Goal: Information Seeking & Learning: Learn about a topic

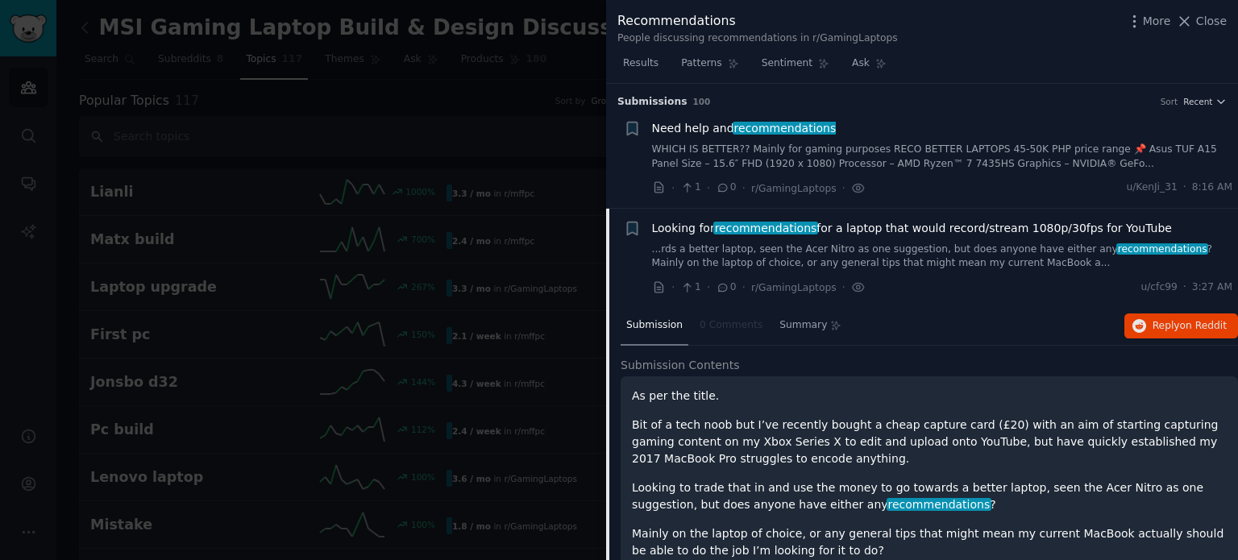
scroll to position [125, 0]
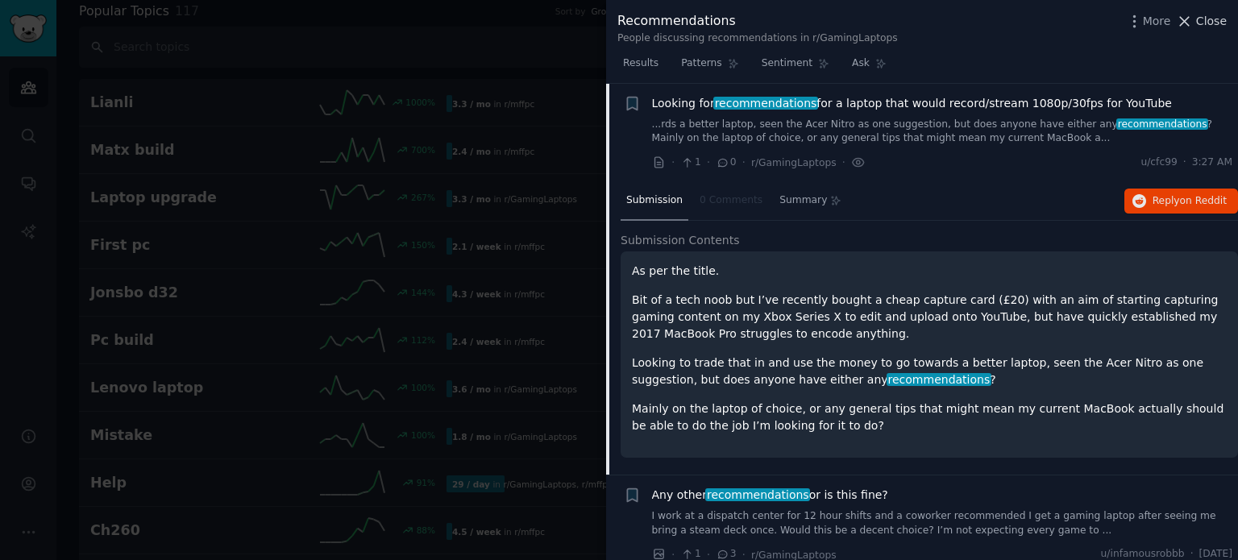
click at [1205, 22] on span "Close" at bounding box center [1211, 21] width 31 height 17
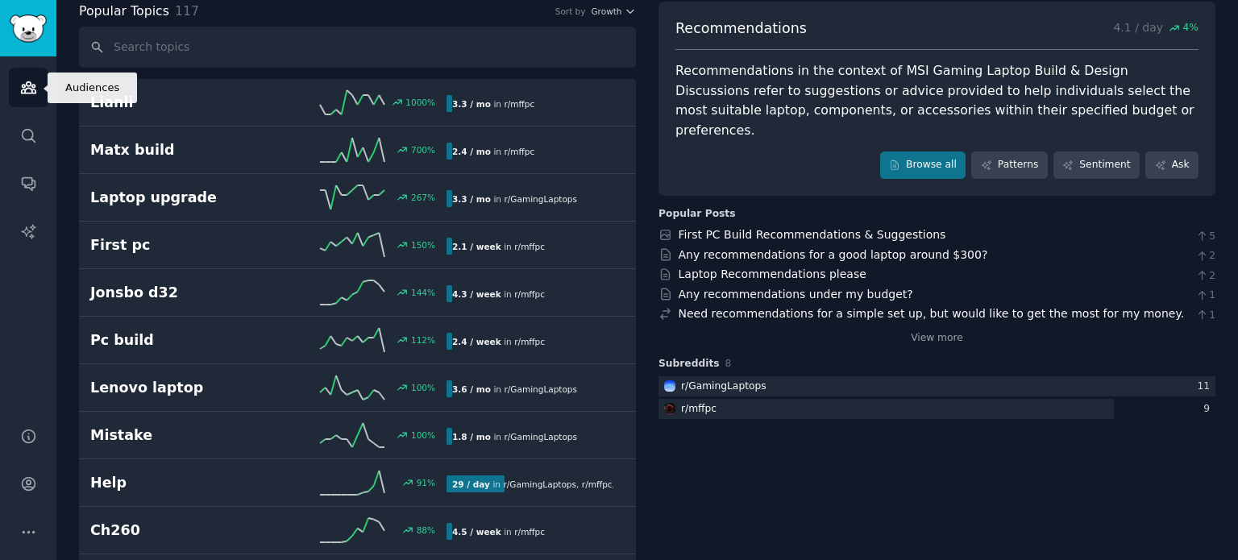
click at [33, 81] on icon "Sidebar" at bounding box center [28, 87] width 17 height 17
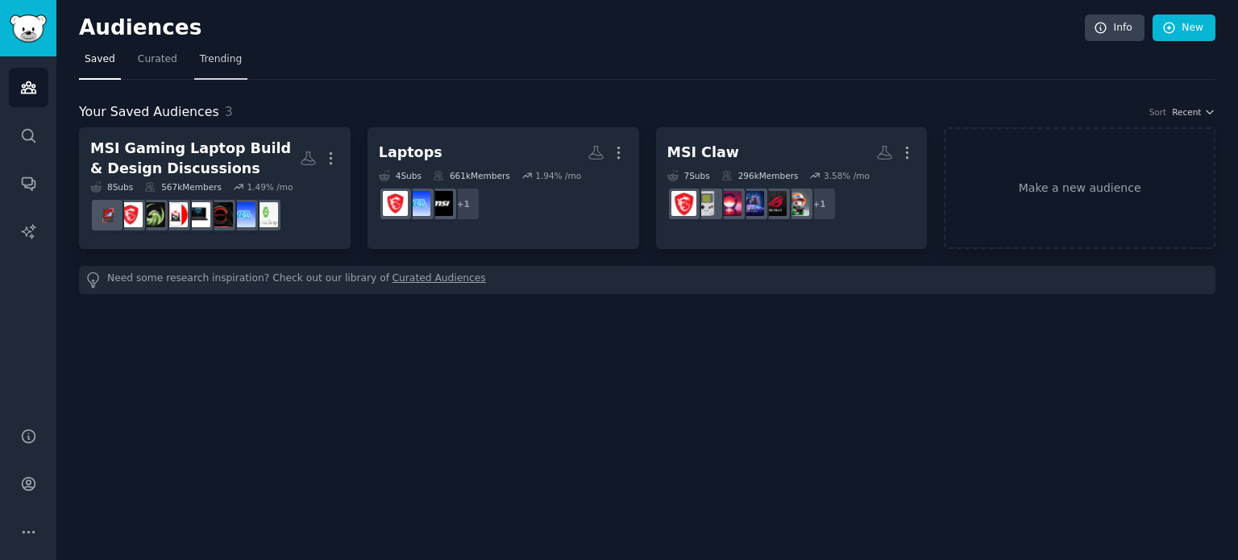
click at [219, 62] on span "Trending" at bounding box center [221, 59] width 42 height 15
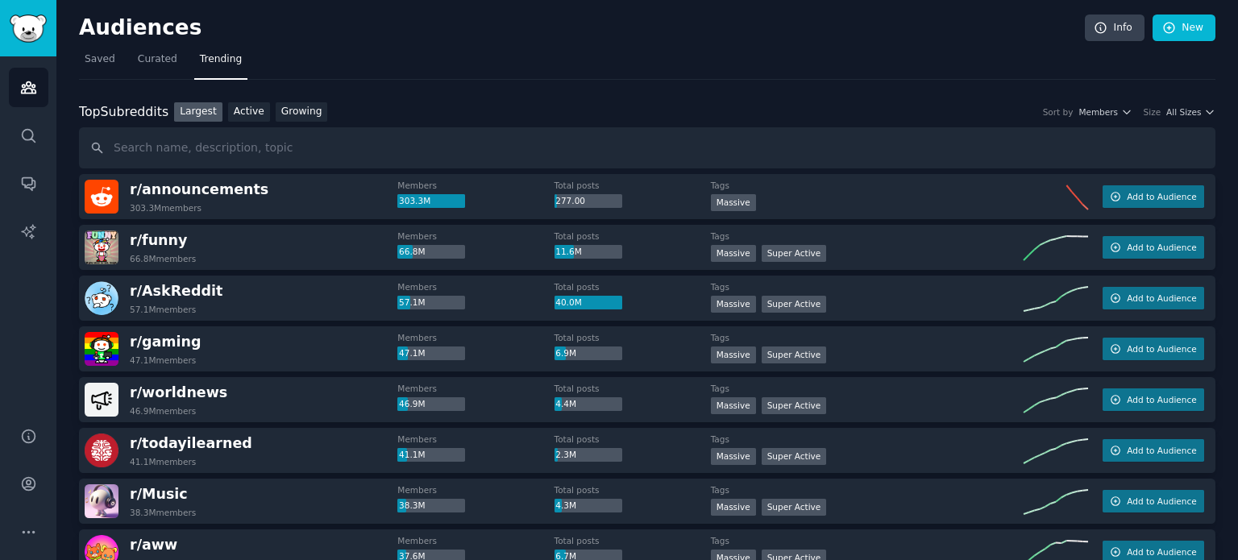
click at [228, 152] on input "text" at bounding box center [647, 147] width 1136 height 41
type input "Don’t wait for Xbox Ally X – MSI A8 AMD (Z2 Extreme) already delivers 🔥"
type input "r/pcgamoing"
click at [280, 117] on link "Growing" at bounding box center [302, 112] width 52 height 20
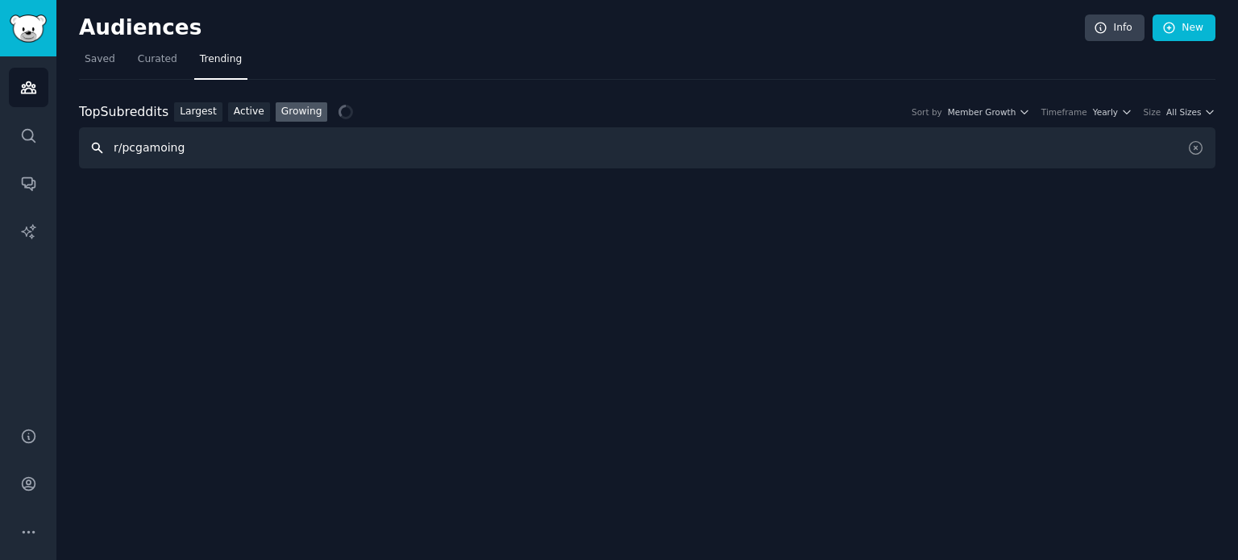
drag, startPoint x: 185, startPoint y: 147, endPoint x: 86, endPoint y: 131, distance: 100.3
click at [86, 131] on input "r/pcgamoing" at bounding box center [647, 147] width 1136 height 41
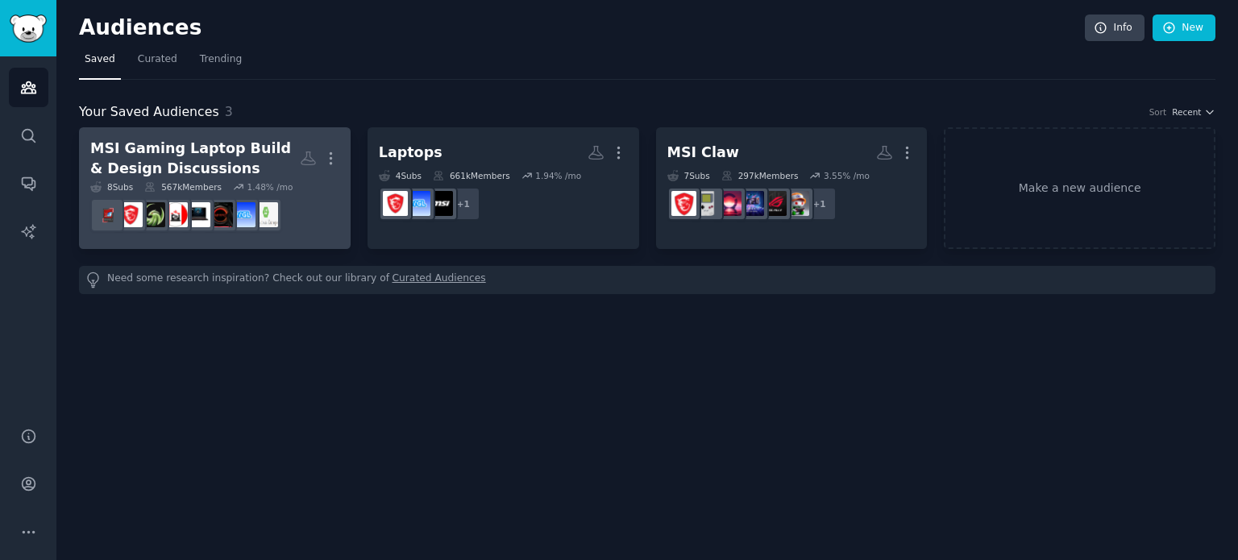
click at [290, 172] on div "MSI Gaming Laptop Build & Design Discussions" at bounding box center [194, 158] width 209 height 39
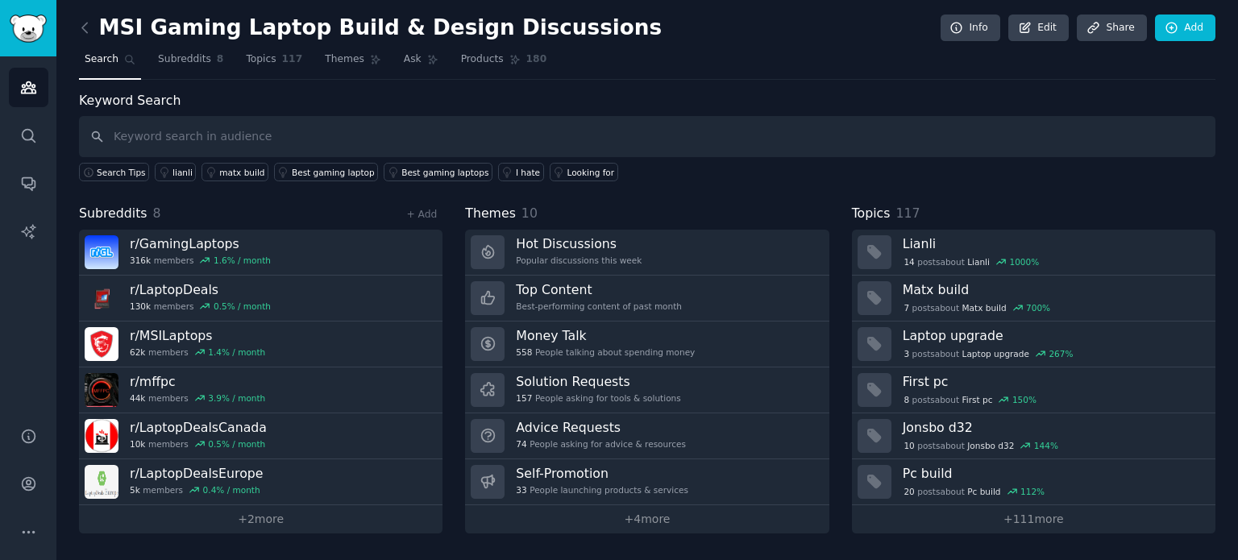
click at [257, 147] on input "text" at bounding box center [647, 136] width 1136 height 41
click at [39, 80] on link "Audiences" at bounding box center [28, 87] width 39 height 39
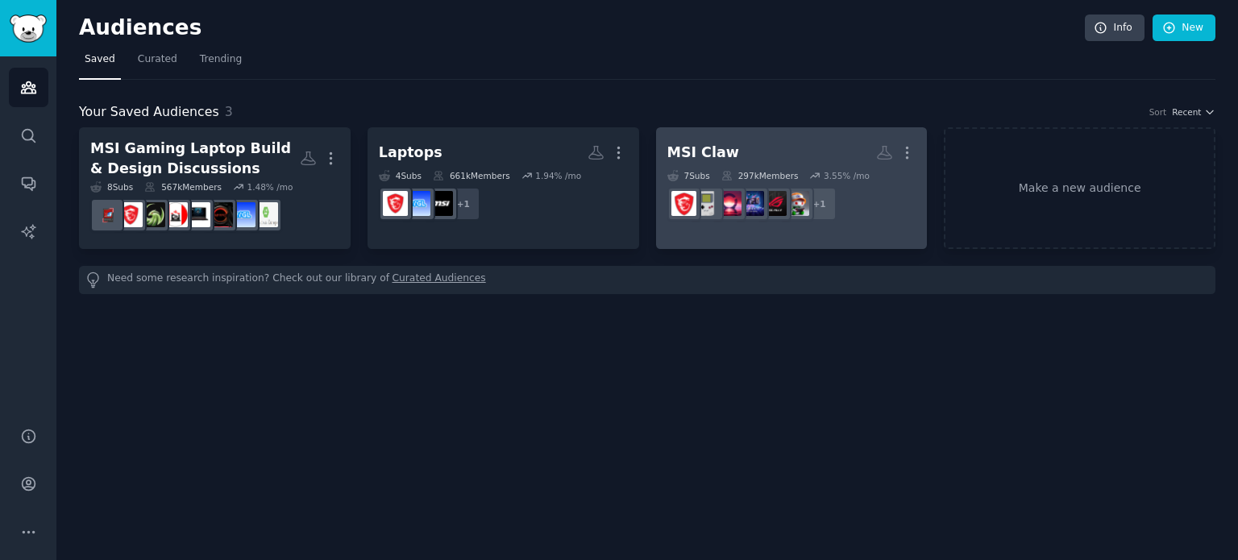
click at [757, 165] on h2 "MSI Claw More" at bounding box center [791, 153] width 249 height 28
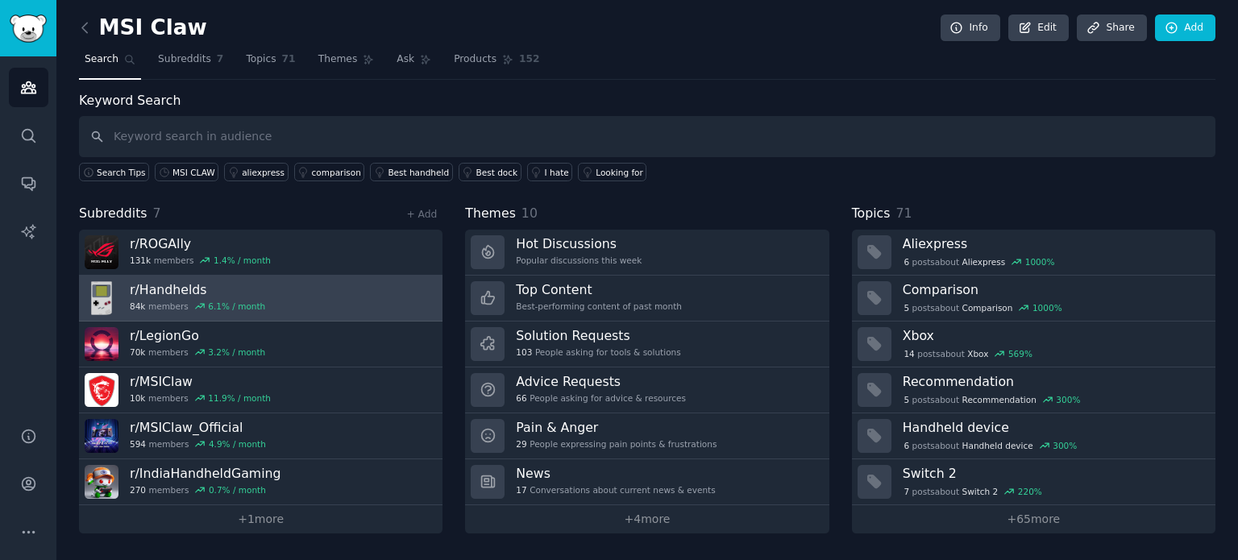
click at [226, 311] on div "r/ Handhelds 84k members 6.1 % / month" at bounding box center [197, 298] width 135 height 34
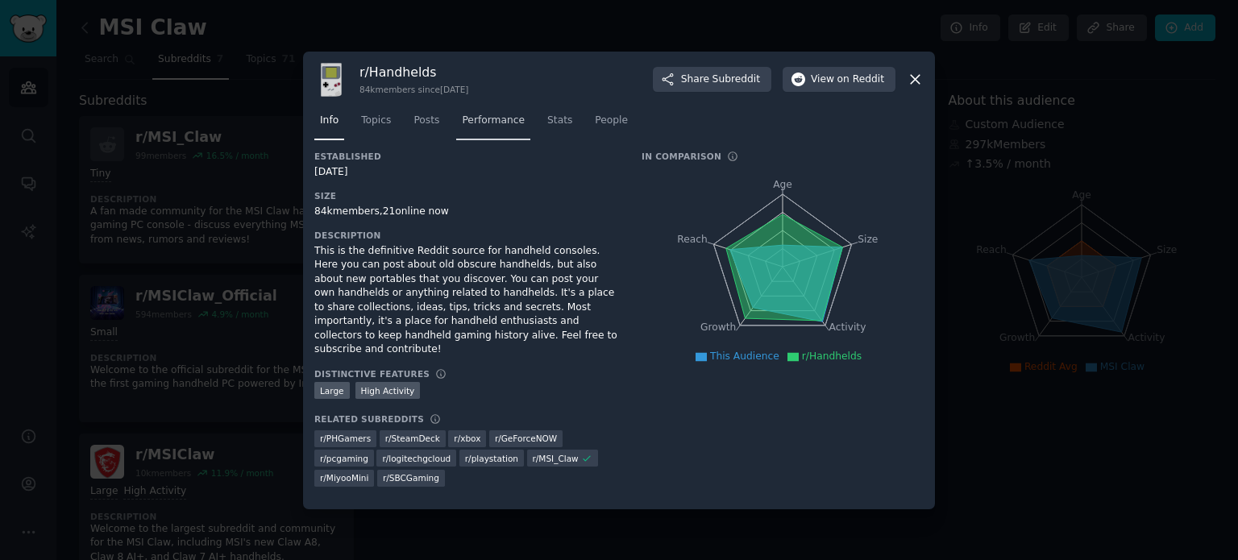
click at [486, 127] on span "Performance" at bounding box center [493, 121] width 63 height 15
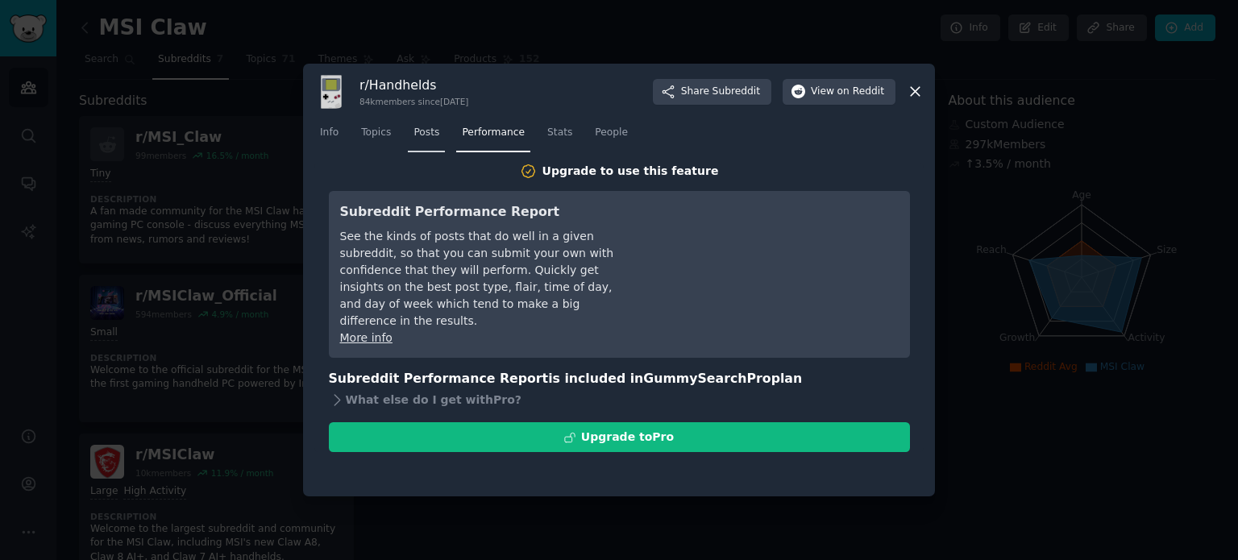
click at [429, 127] on span "Posts" at bounding box center [426, 133] width 26 height 15
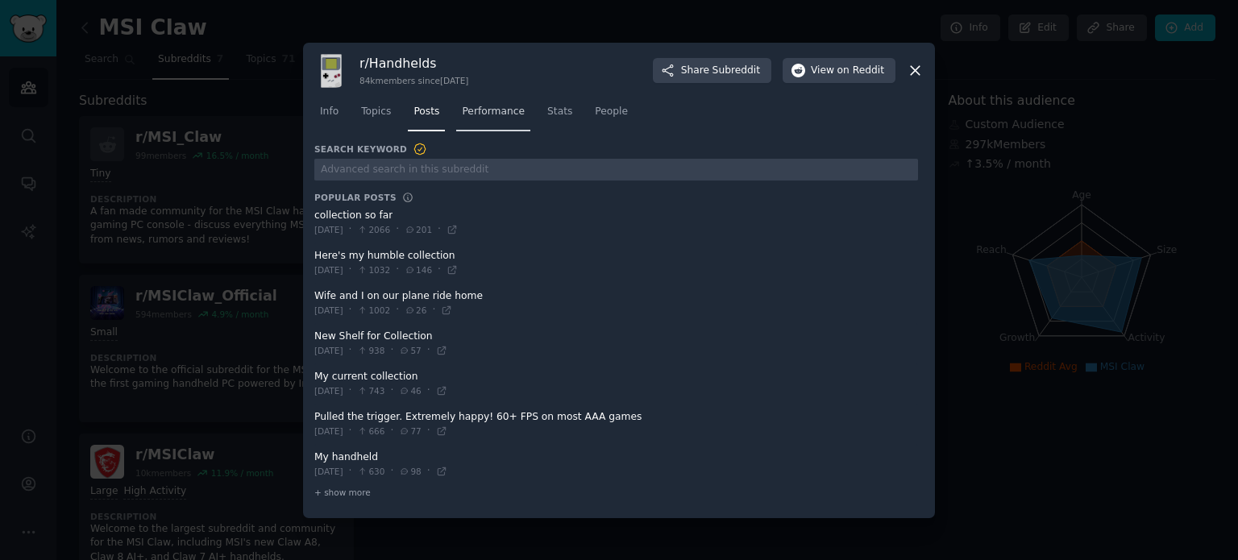
click at [487, 127] on link "Performance" at bounding box center [493, 115] width 74 height 33
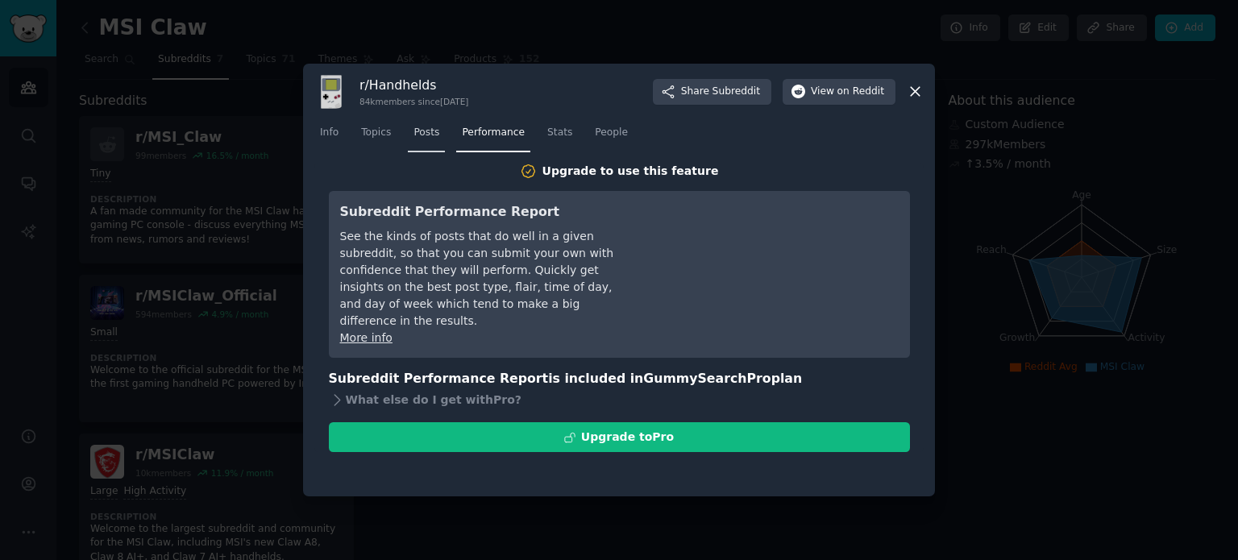
click at [429, 134] on span "Posts" at bounding box center [426, 133] width 26 height 15
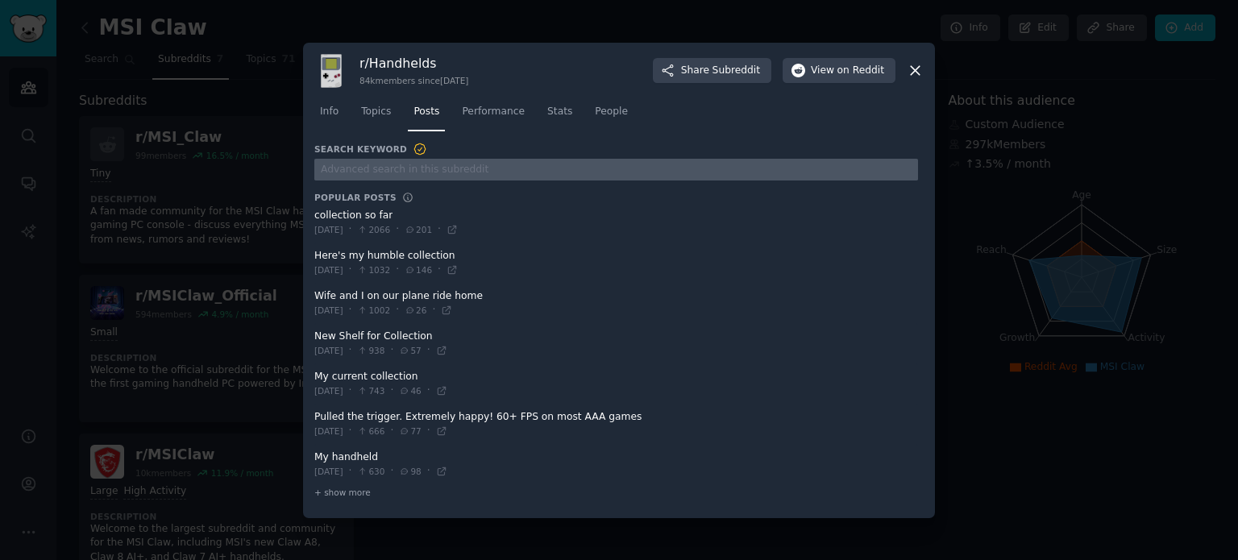
click at [403, 167] on input "text" at bounding box center [616, 170] width 604 height 22
paste input "Don’t wait for Xbox Ally X – MSI A8 AMD (Z2 Extreme) already delivers 🔥"
type input "Don’t wait for Xbox Ally X – MSI A8 AMD (Z2 Extreme) already delivers 🔥"
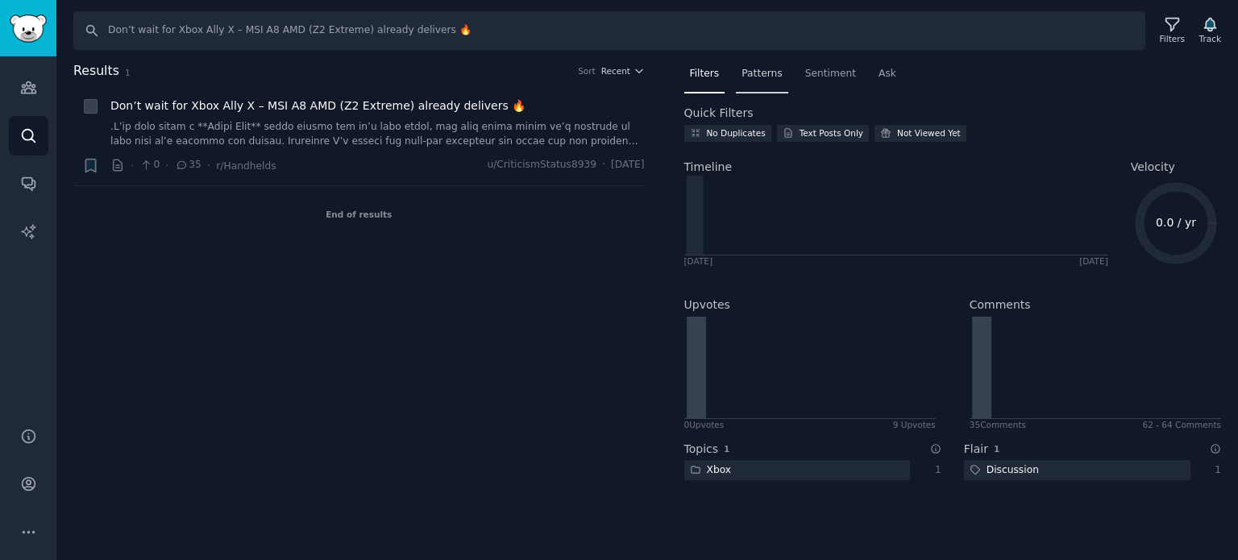
click at [753, 77] on span "Patterns" at bounding box center [761, 74] width 40 height 15
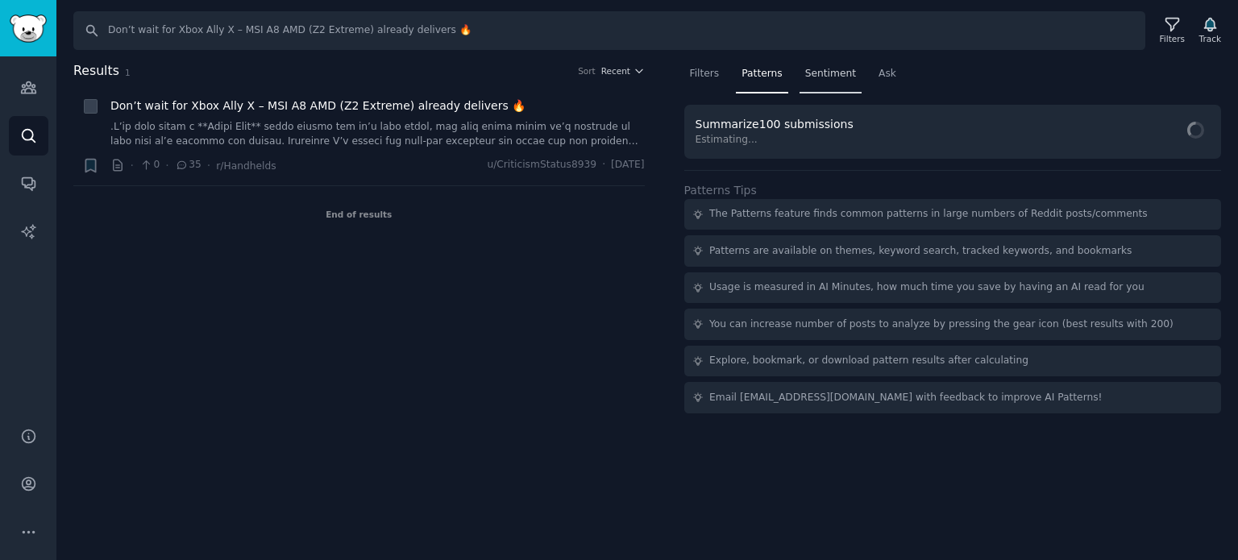
click at [832, 67] on span "Sentiment" at bounding box center [830, 74] width 51 height 15
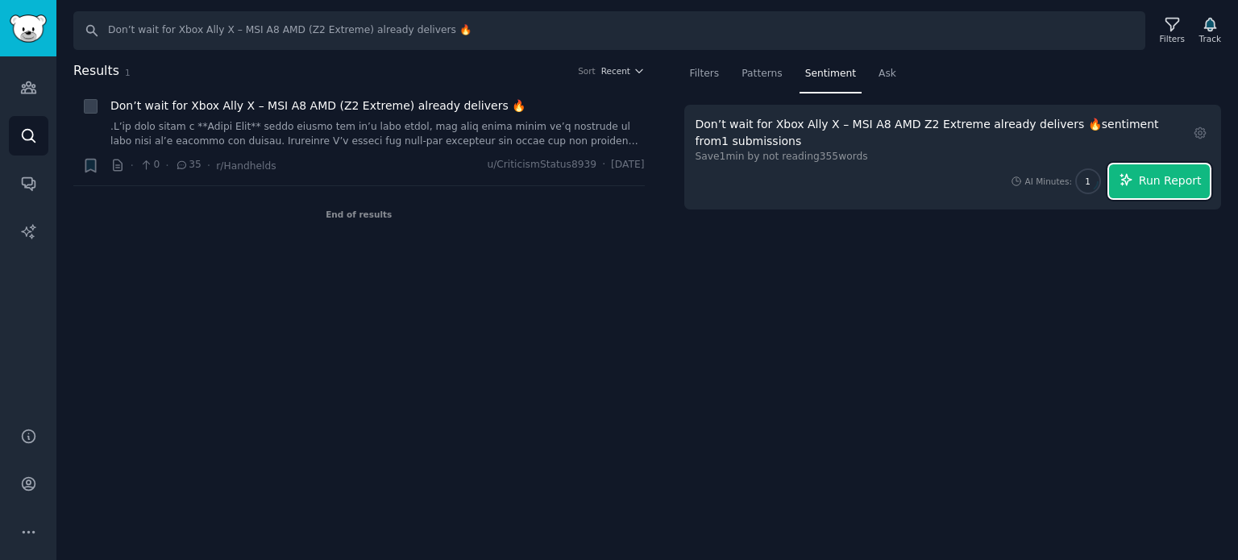
click at [1153, 176] on span "Run Report" at bounding box center [1170, 180] width 63 height 17
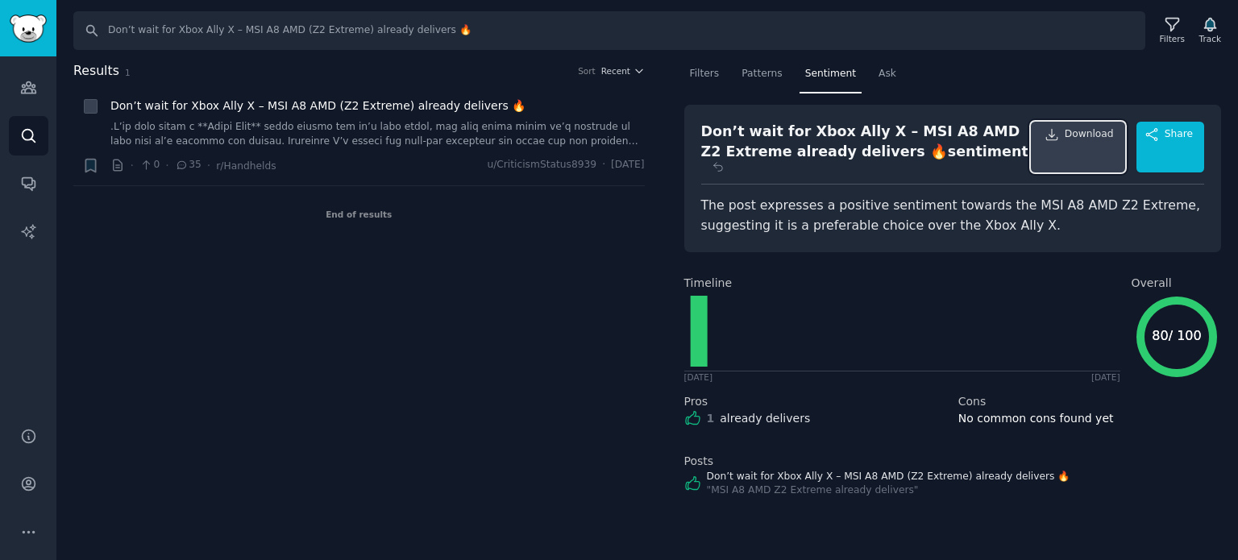
click at [1093, 132] on span "Download" at bounding box center [1088, 146] width 49 height 39
click at [699, 86] on div "Filters" at bounding box center [704, 77] width 41 height 33
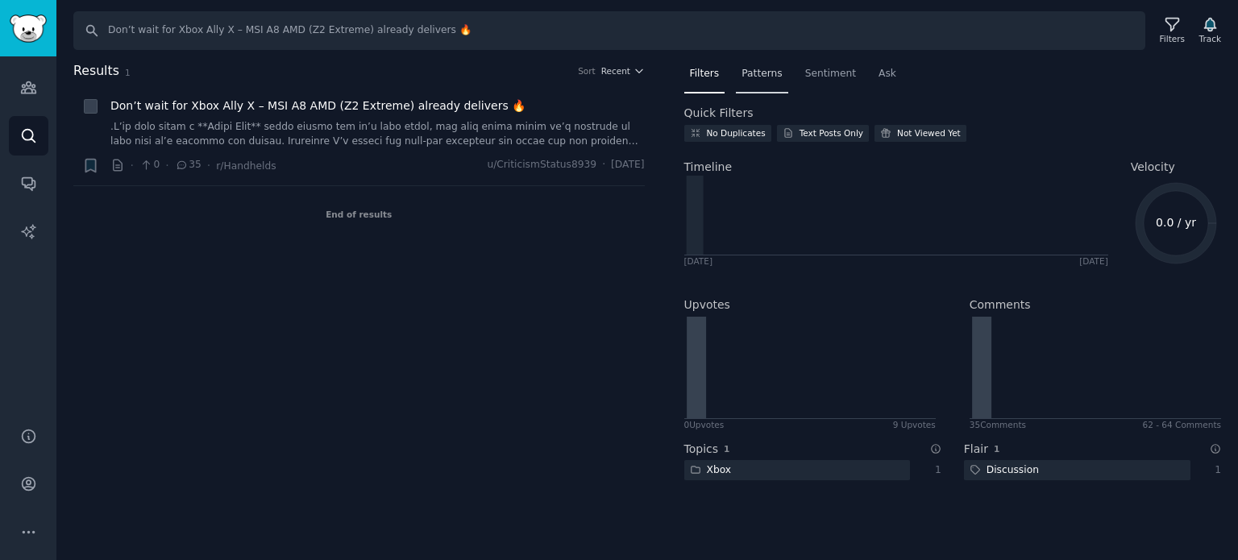
click at [760, 67] on span "Patterns" at bounding box center [761, 74] width 40 height 15
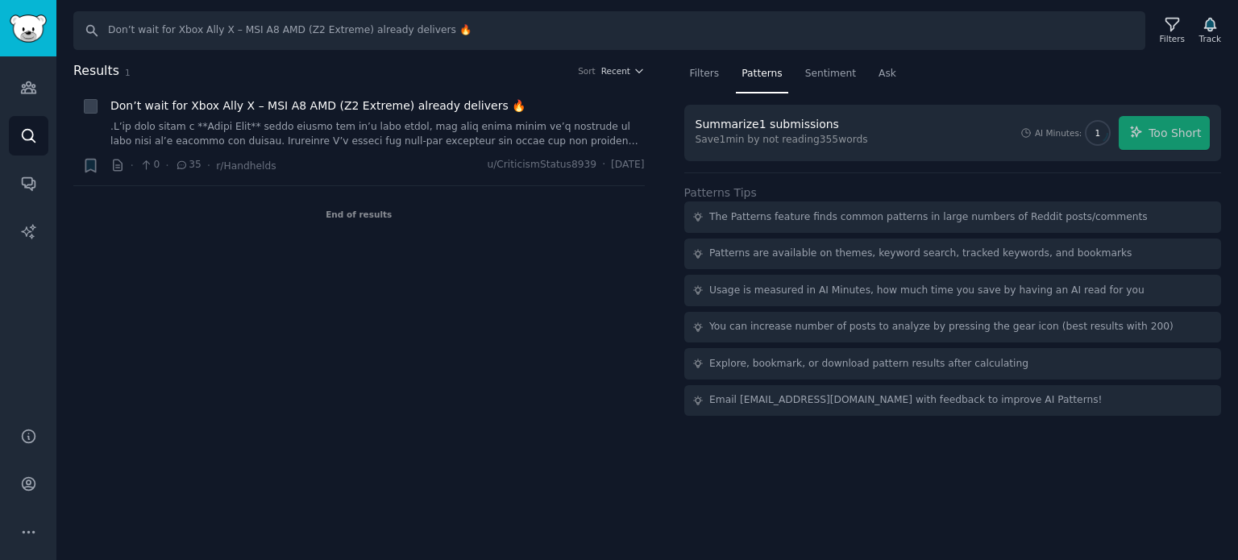
click at [1197, 129] on div "AI Minutes: 1 Too Short" at bounding box center [1114, 133] width 190 height 34
click at [832, 83] on div "Sentiment" at bounding box center [830, 77] width 62 height 33
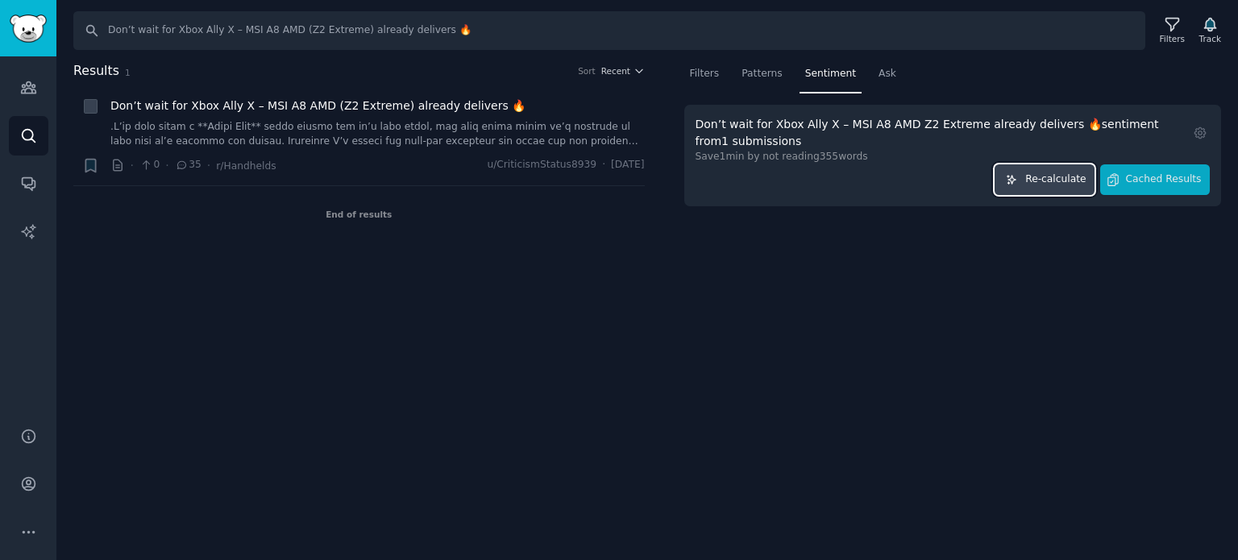
click at [1081, 190] on button "Re-calculate" at bounding box center [1044, 179] width 100 height 31
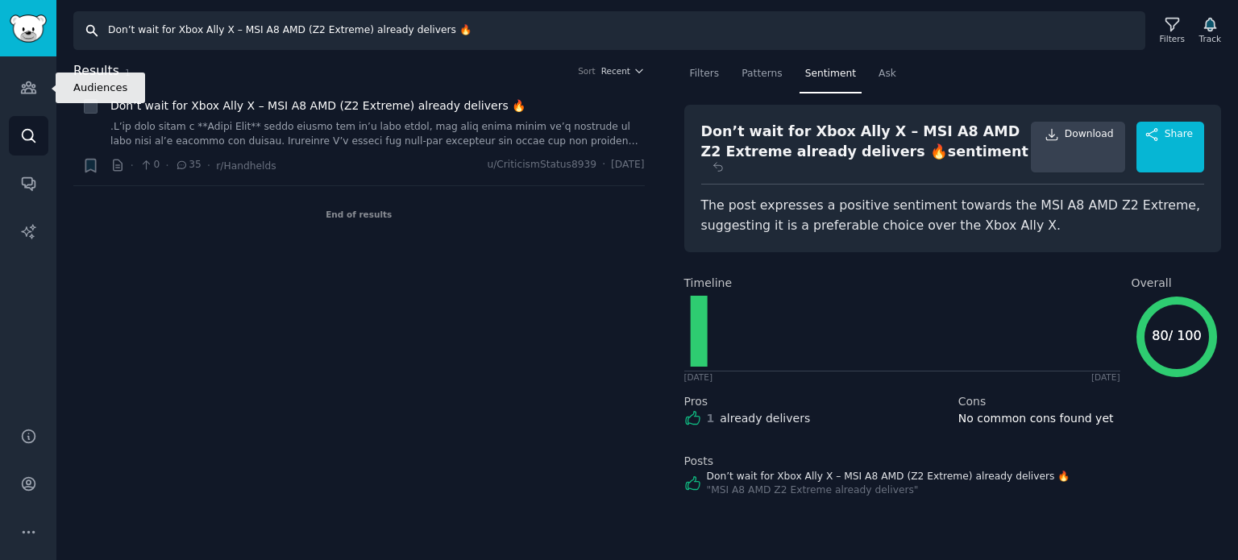
drag, startPoint x: 440, startPoint y: 31, endPoint x: 0, endPoint y: 151, distance: 455.8
click at [0, 151] on div "Audiences Audiences Search Conversations AI Reports Help Account More Search Do…" at bounding box center [619, 280] width 1238 height 560
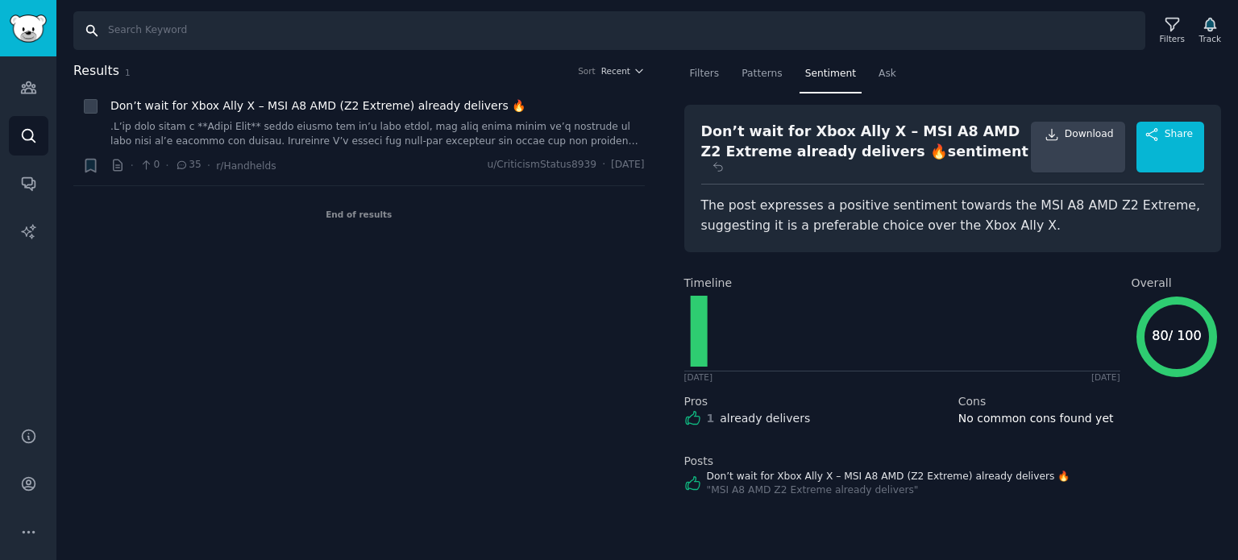
paste input "Thinking of finally upgrading after years with my Modern 15 (i7-1255U)"
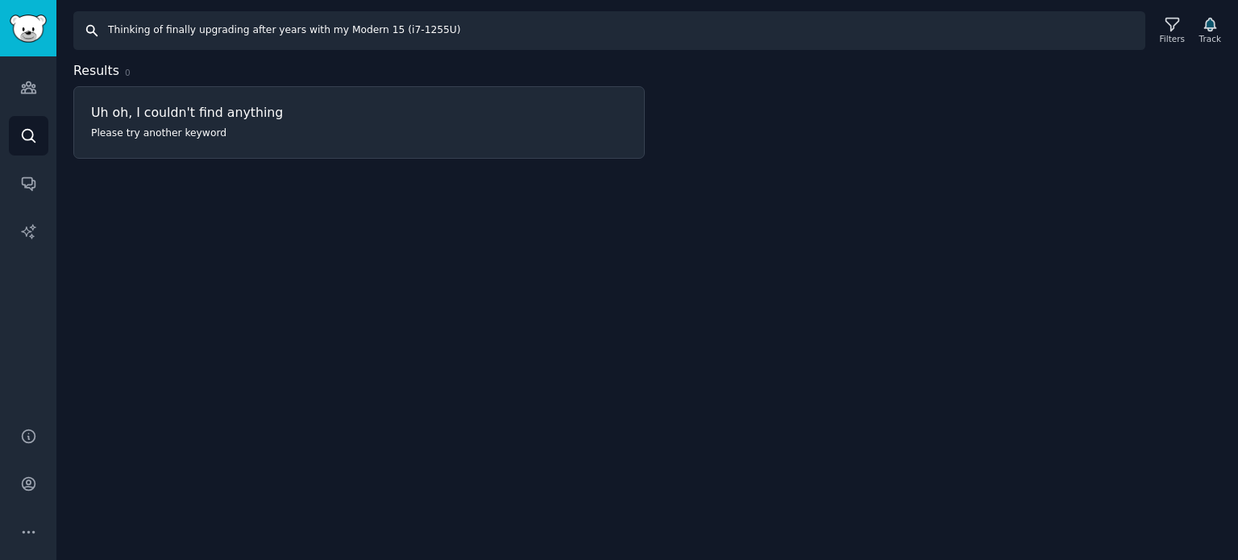
type input "Don’t wait for Xbox Ally X – MSI A8 AMD (Z2 Extreme) already delivers 🔥"
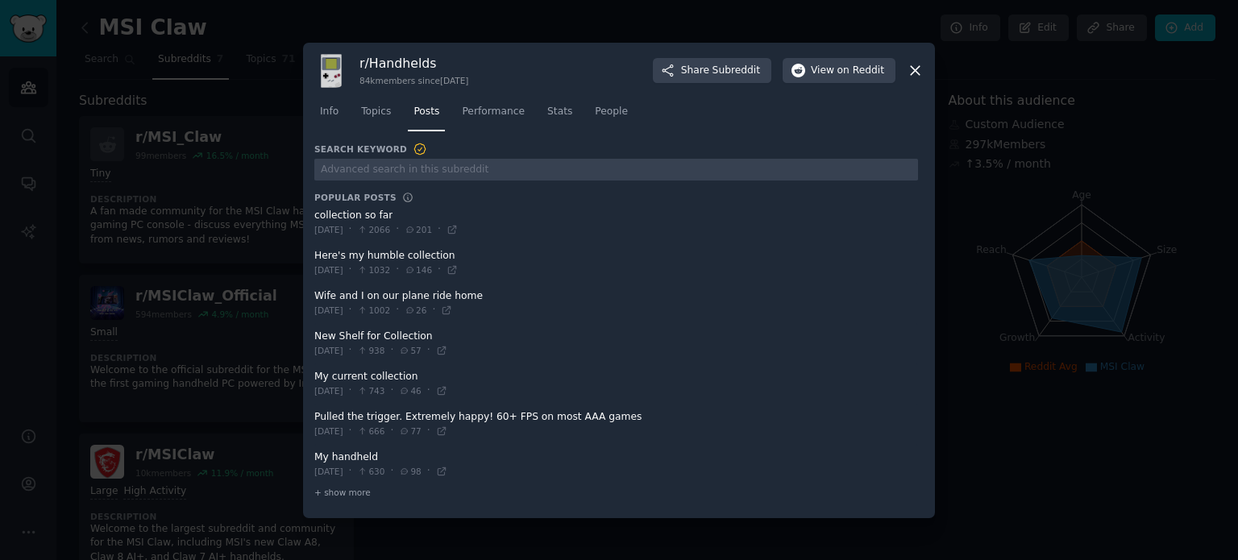
click at [915, 70] on icon at bounding box center [915, 70] width 9 height 9
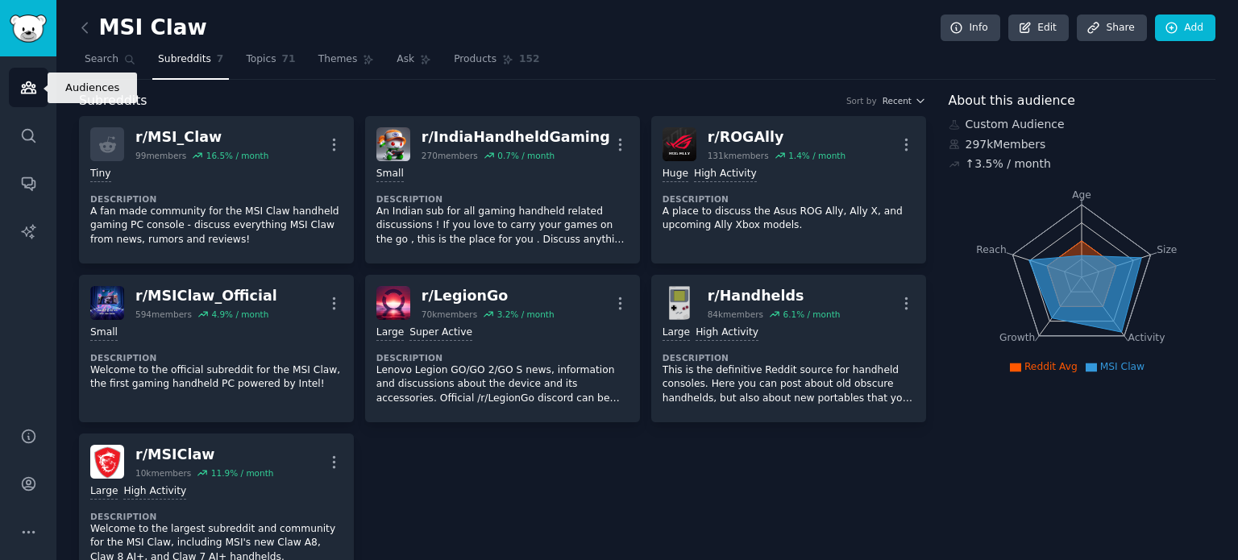
click at [42, 81] on link "Audiences" at bounding box center [28, 87] width 39 height 39
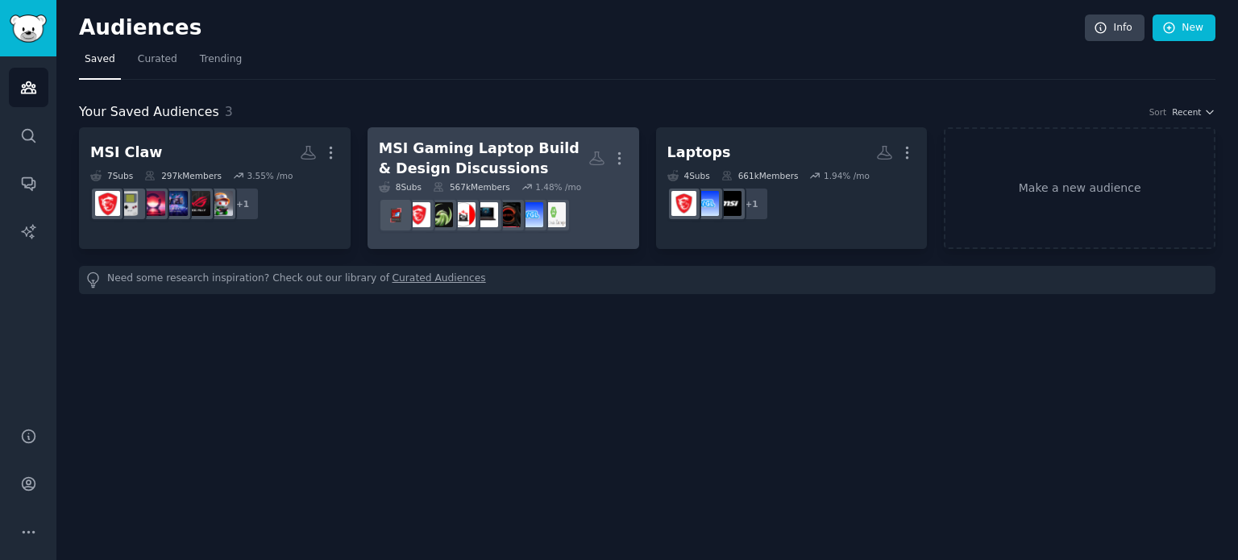
click at [538, 162] on div "MSI Gaming Laptop Build & Design Discussions" at bounding box center [483, 158] width 209 height 39
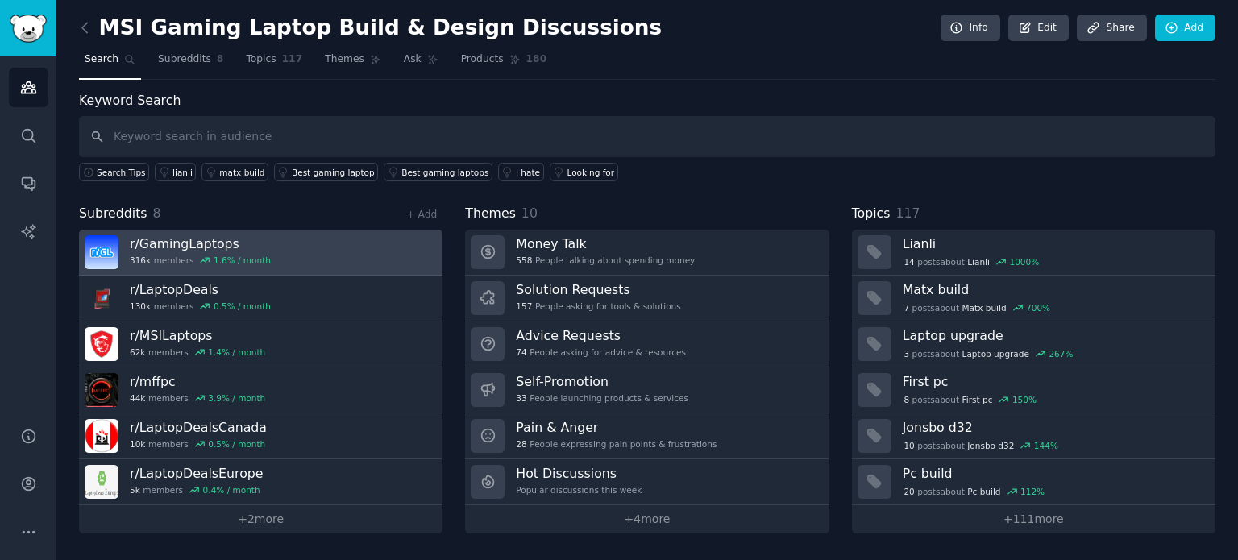
click at [255, 247] on h3 "r/ GamingLaptops" at bounding box center [200, 243] width 141 height 17
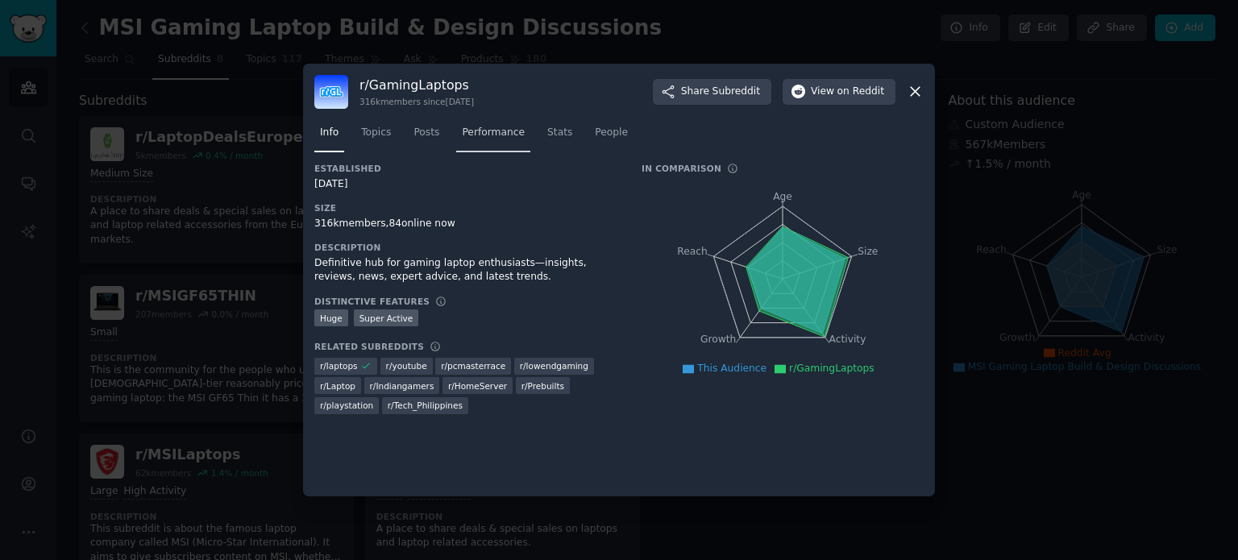
click at [503, 135] on span "Performance" at bounding box center [493, 133] width 63 height 15
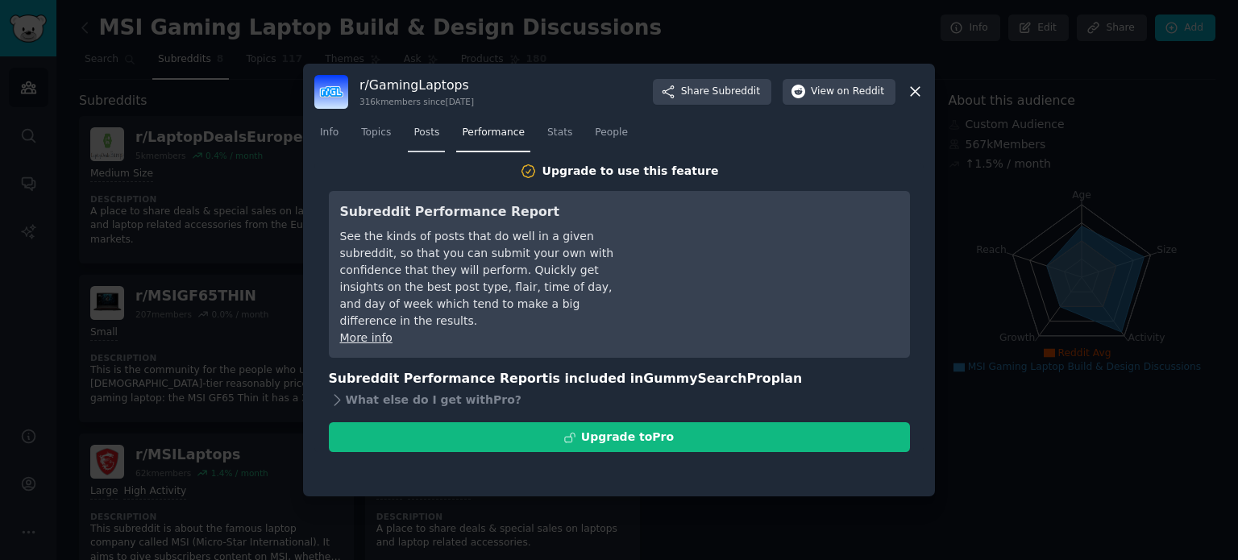
click at [425, 135] on span "Posts" at bounding box center [426, 133] width 26 height 15
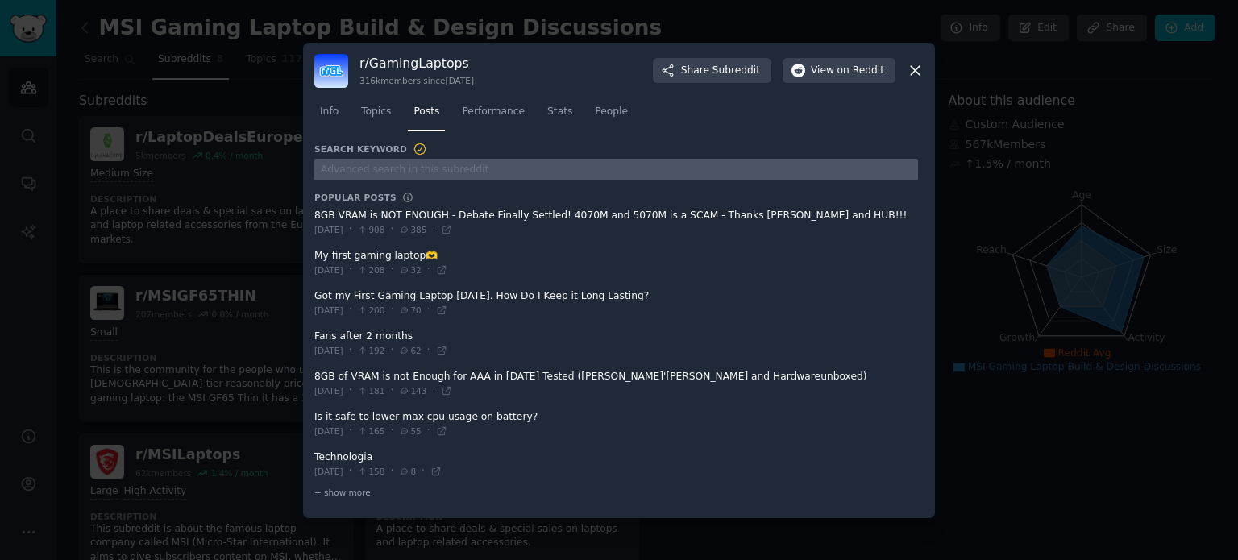
click at [413, 173] on input "text" at bounding box center [616, 170] width 604 height 22
paste input "Thinking of finally upgrading after years with my Modern 15 (i7-1255U)"
type input "Thinking of finally upgrading after years with my Modern 15 (i7-1255U)"
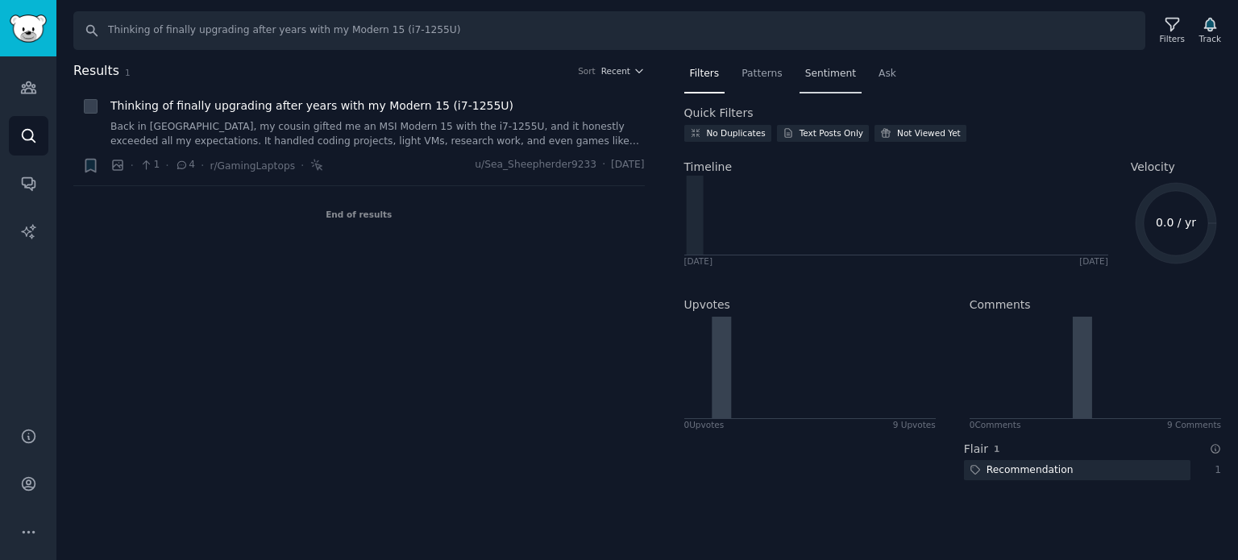
click at [832, 70] on span "Sentiment" at bounding box center [830, 74] width 51 height 15
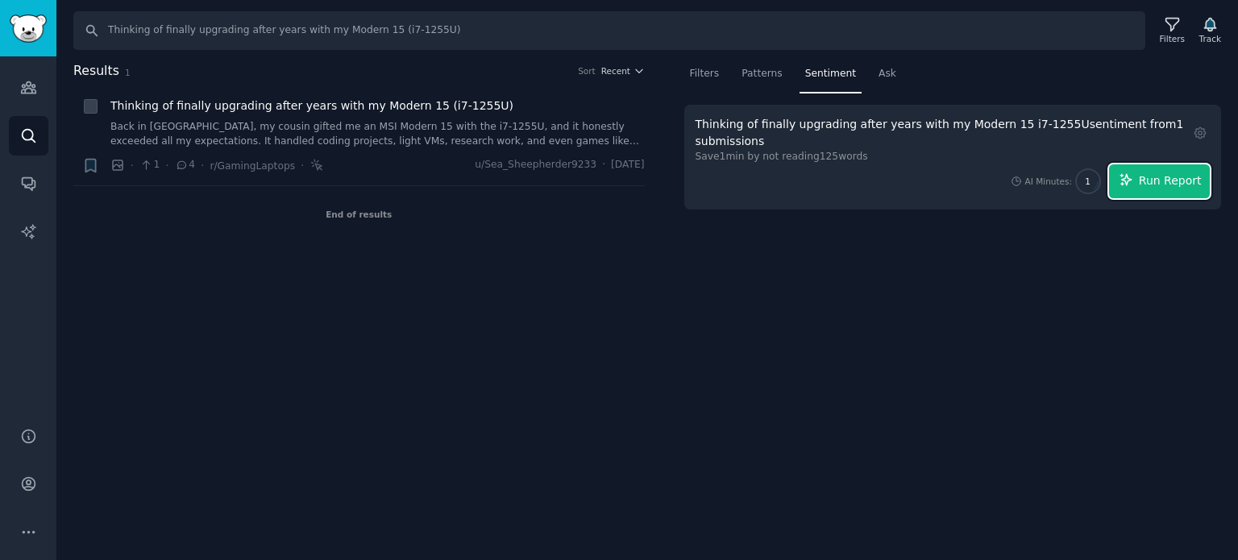
click at [1163, 177] on span "Run Report" at bounding box center [1170, 180] width 63 height 17
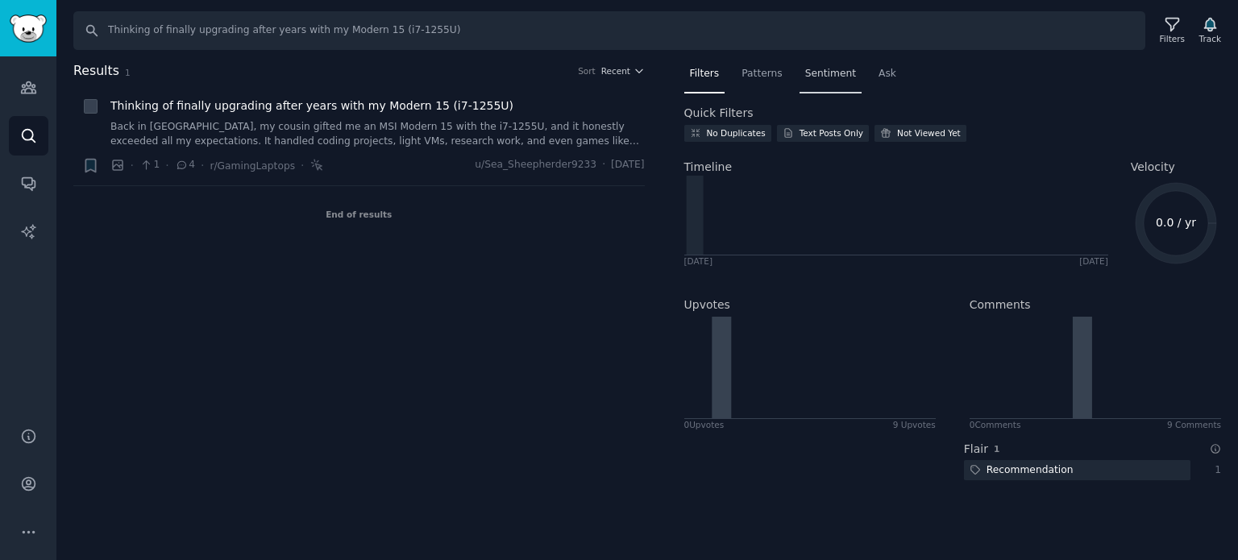
click at [824, 80] on span "Sentiment" at bounding box center [830, 74] width 51 height 15
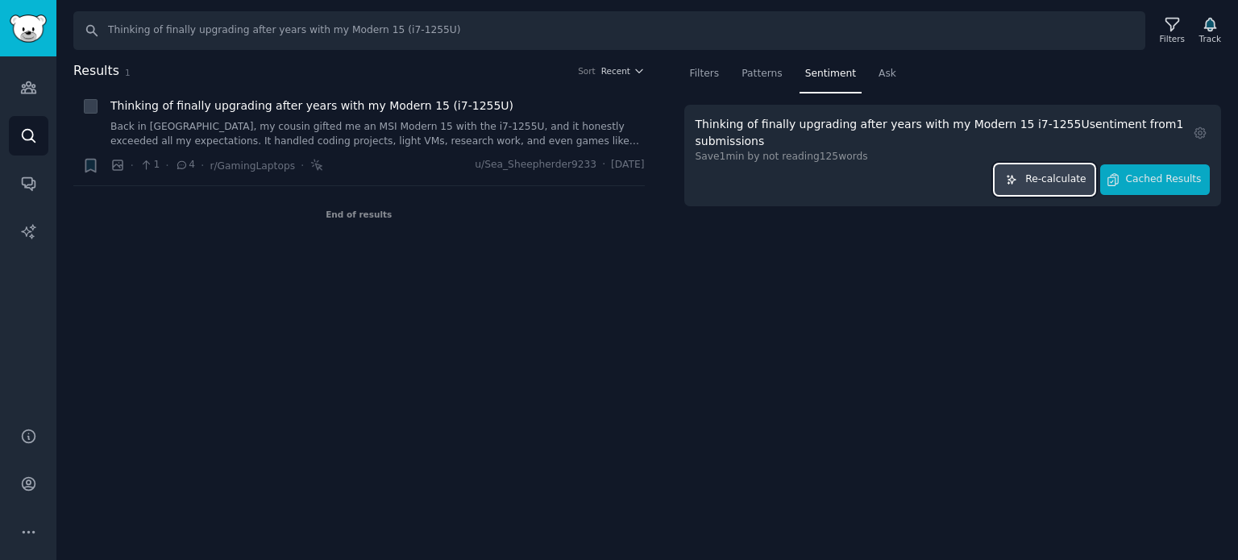
click at [1064, 183] on span "Re-calculate" at bounding box center [1055, 179] width 60 height 15
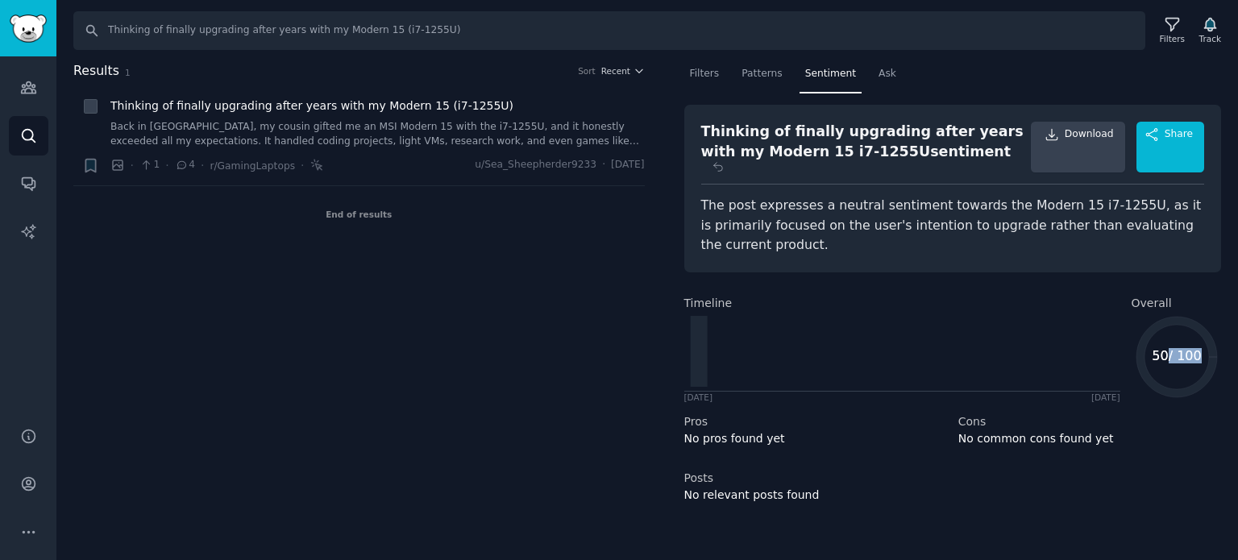
drag, startPoint x: 1167, startPoint y: 296, endPoint x: 1189, endPoint y: 348, distance: 57.0
click at [1189, 348] on icon "50 / 100 50 / 100" at bounding box center [1176, 357] width 90 height 90
click at [769, 73] on span "Patterns" at bounding box center [761, 74] width 40 height 15
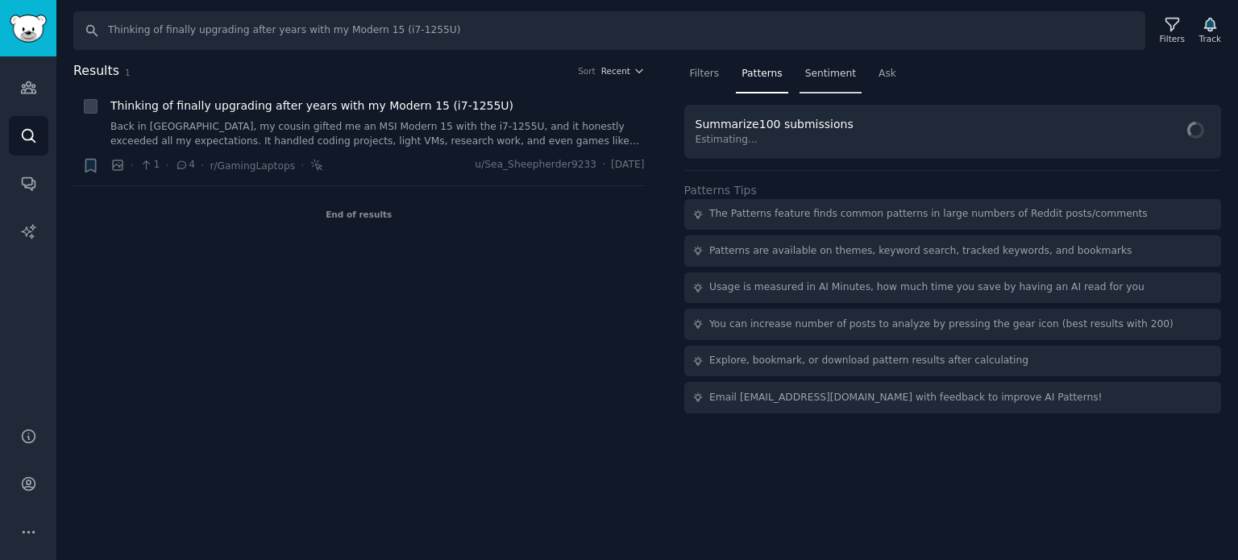
click at [812, 79] on span "Sentiment" at bounding box center [830, 74] width 51 height 15
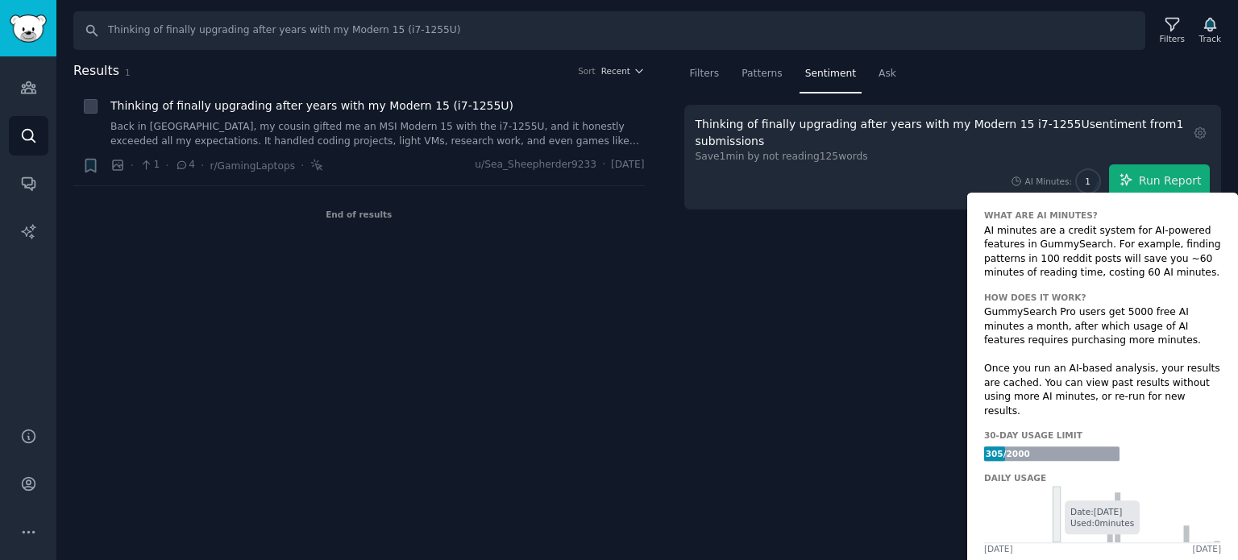
click at [1056, 486] on icon at bounding box center [1102, 514] width 237 height 56
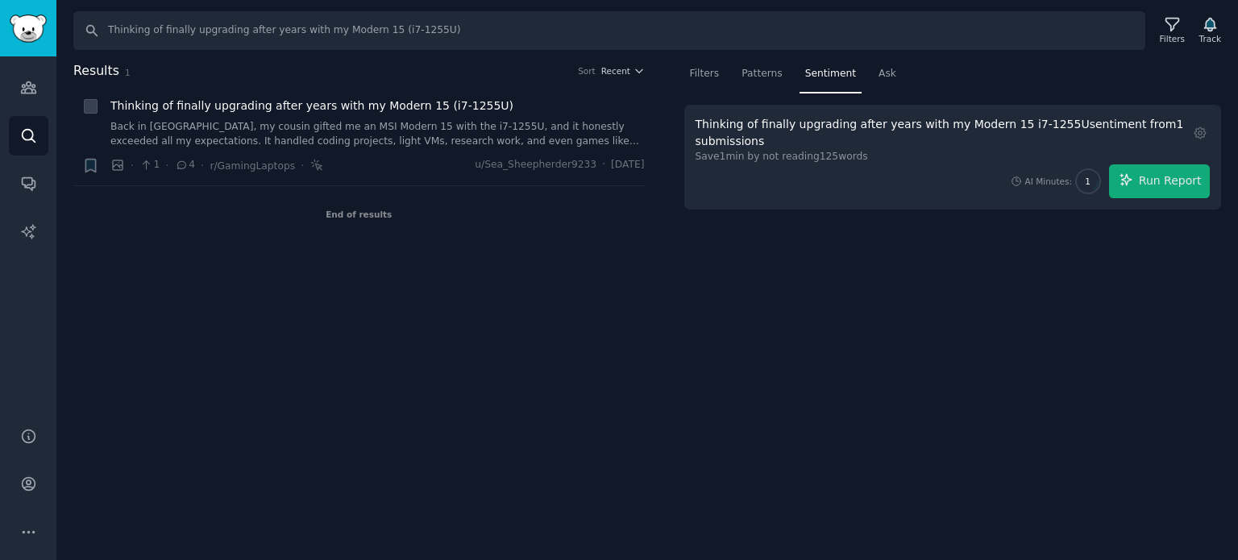
click at [835, 420] on div "Search Thinking of finally upgrading after years with my Modern 15 (i7-1255U) F…" at bounding box center [646, 280] width 1181 height 560
